Goal: Task Accomplishment & Management: Complete application form

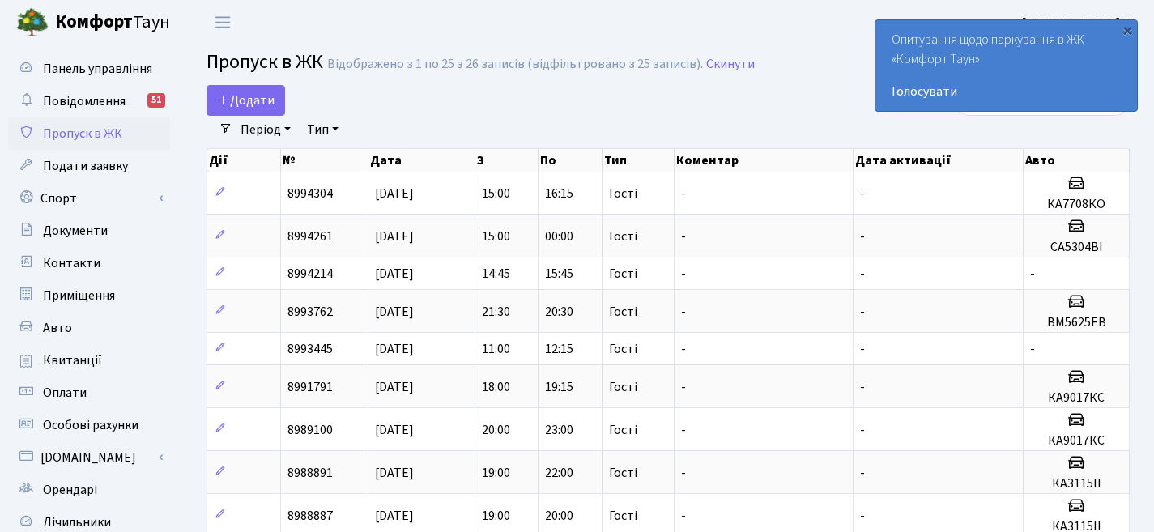
select select "25"
click at [247, 87] on link "Додати" at bounding box center [245, 100] width 79 height 31
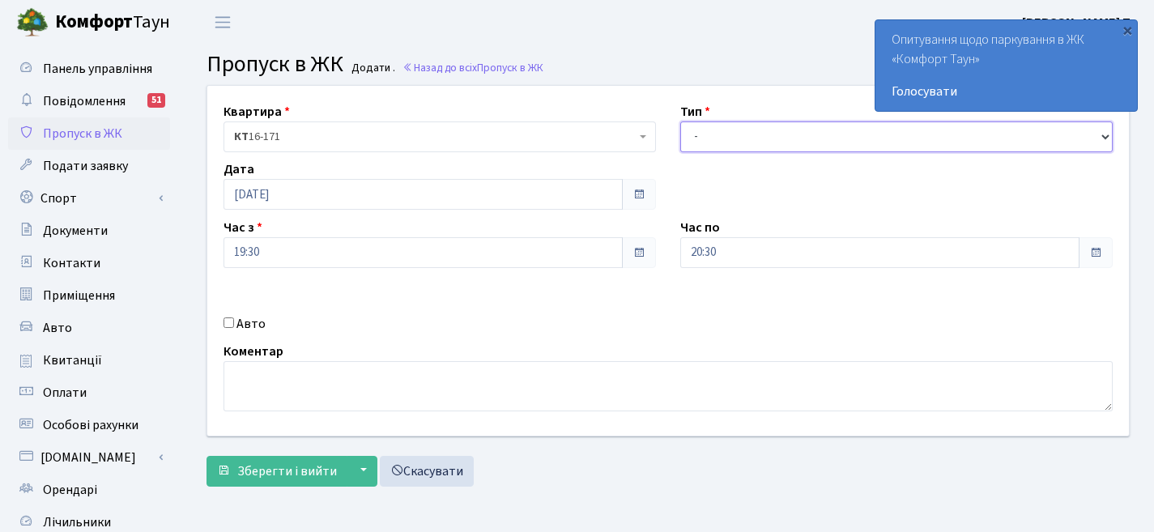
click at [712, 142] on select "- Доставка Таксі Гості Сервіс" at bounding box center [896, 136] width 432 height 31
select select "3"
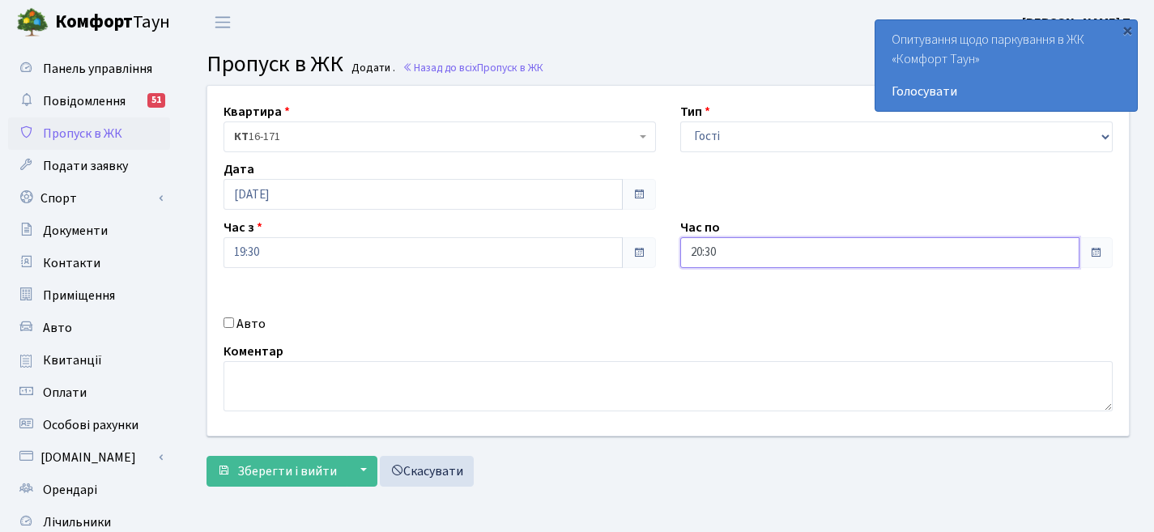
click at [806, 254] on input "20:30" at bounding box center [879, 252] width 399 height 31
click at [729, 70] on icon at bounding box center [725, 69] width 44 height 44
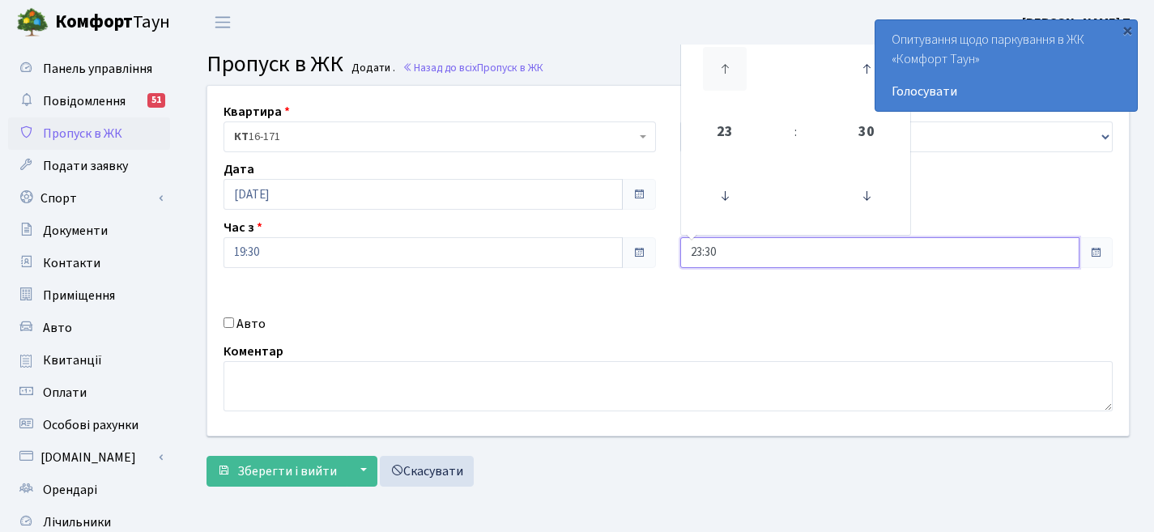
type input "00:30"
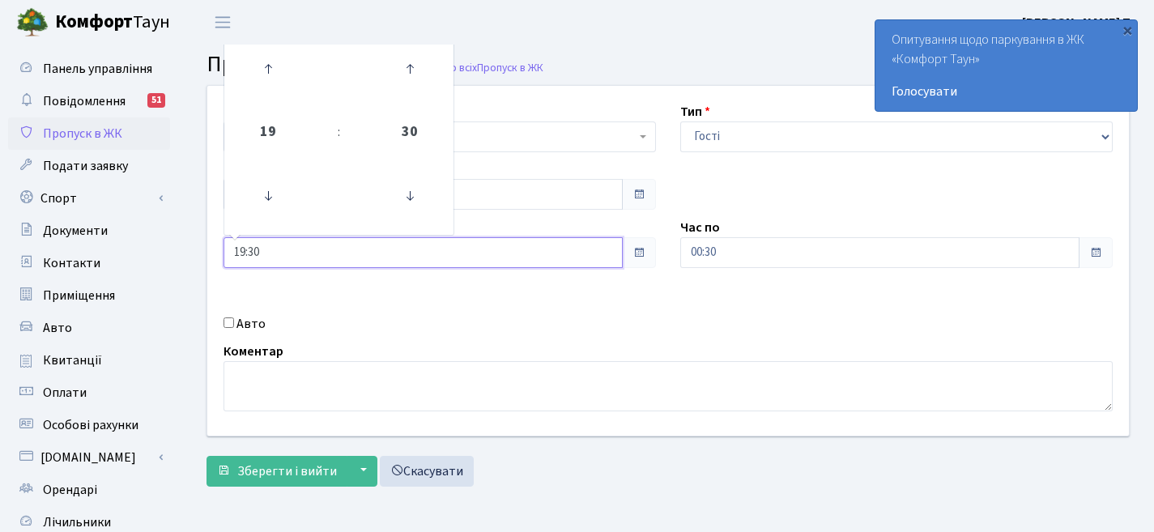
click at [514, 260] on input "19:30" at bounding box center [422, 252] width 399 height 31
click at [402, 199] on icon at bounding box center [410, 196] width 44 height 44
type input "19:15"
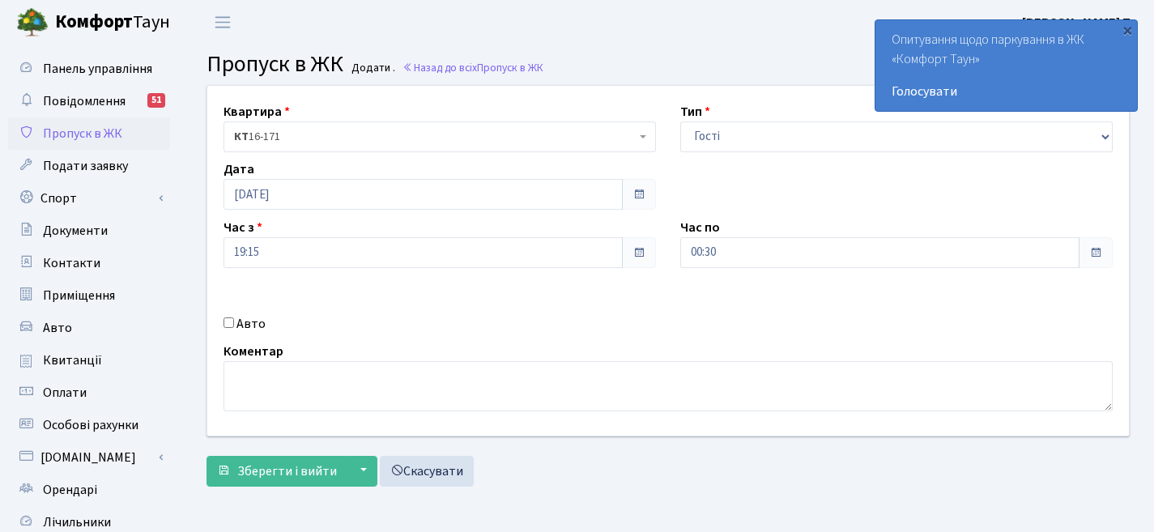
click at [417, 317] on div "Авто" at bounding box center [439, 323] width 457 height 19
click at [257, 470] on span "Зберегти і вийти" at bounding box center [287, 471] width 100 height 18
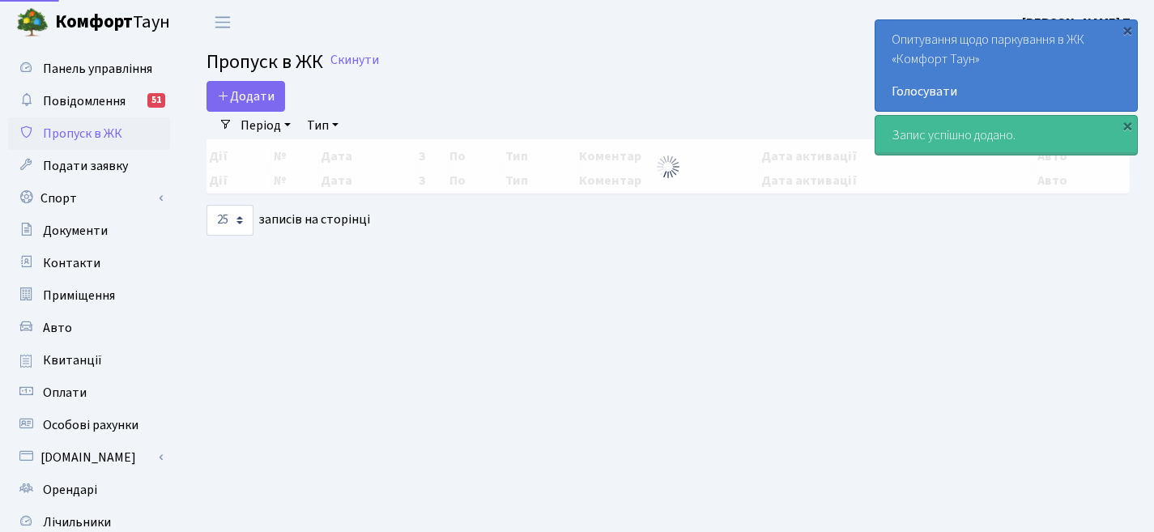
select select "25"
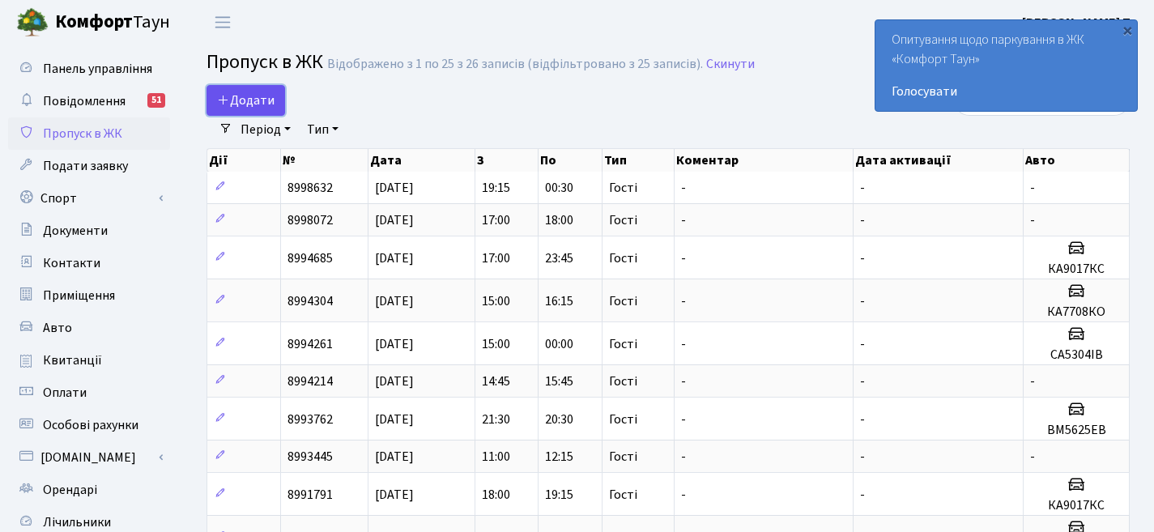
click at [266, 104] on span "Додати" at bounding box center [245, 100] width 57 height 18
